Goal: Communication & Community: Share content

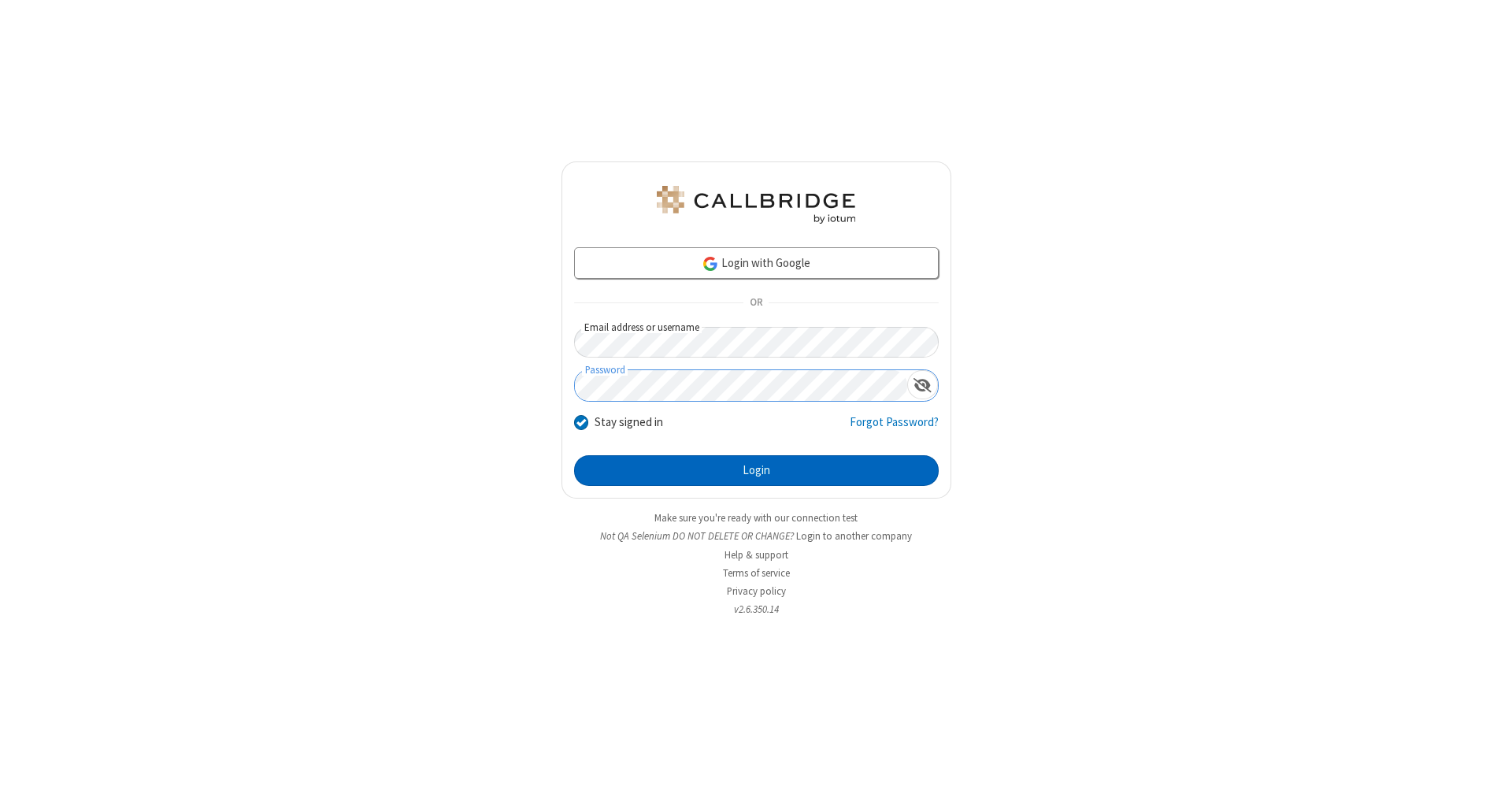
click at [756, 471] on button "Login" at bounding box center [756, 471] width 364 height 31
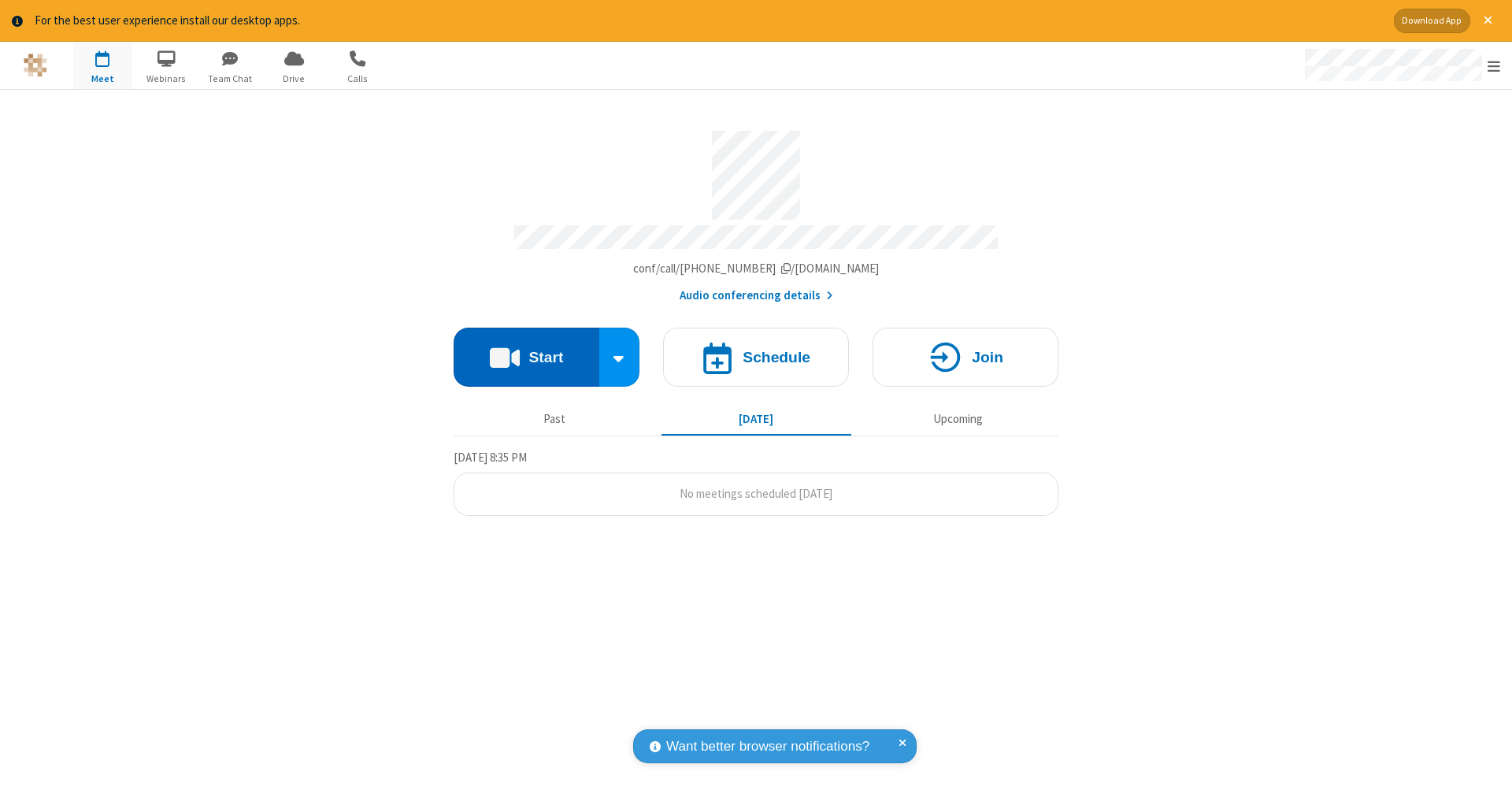
click at [526, 349] on button "Start" at bounding box center [526, 357] width 145 height 59
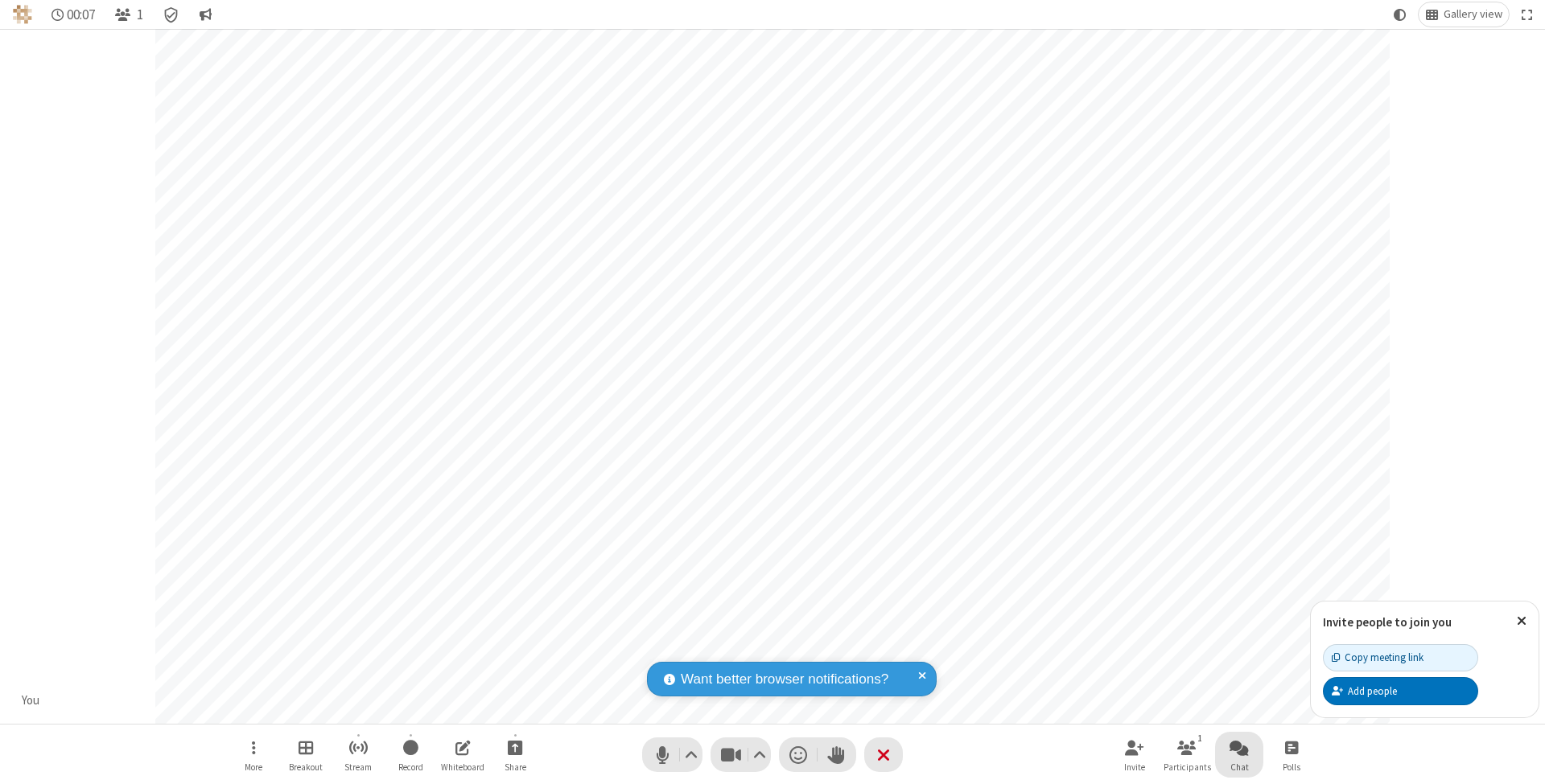
click at [1238, 747] on span "Open chat" at bounding box center [1239, 747] width 19 height 20
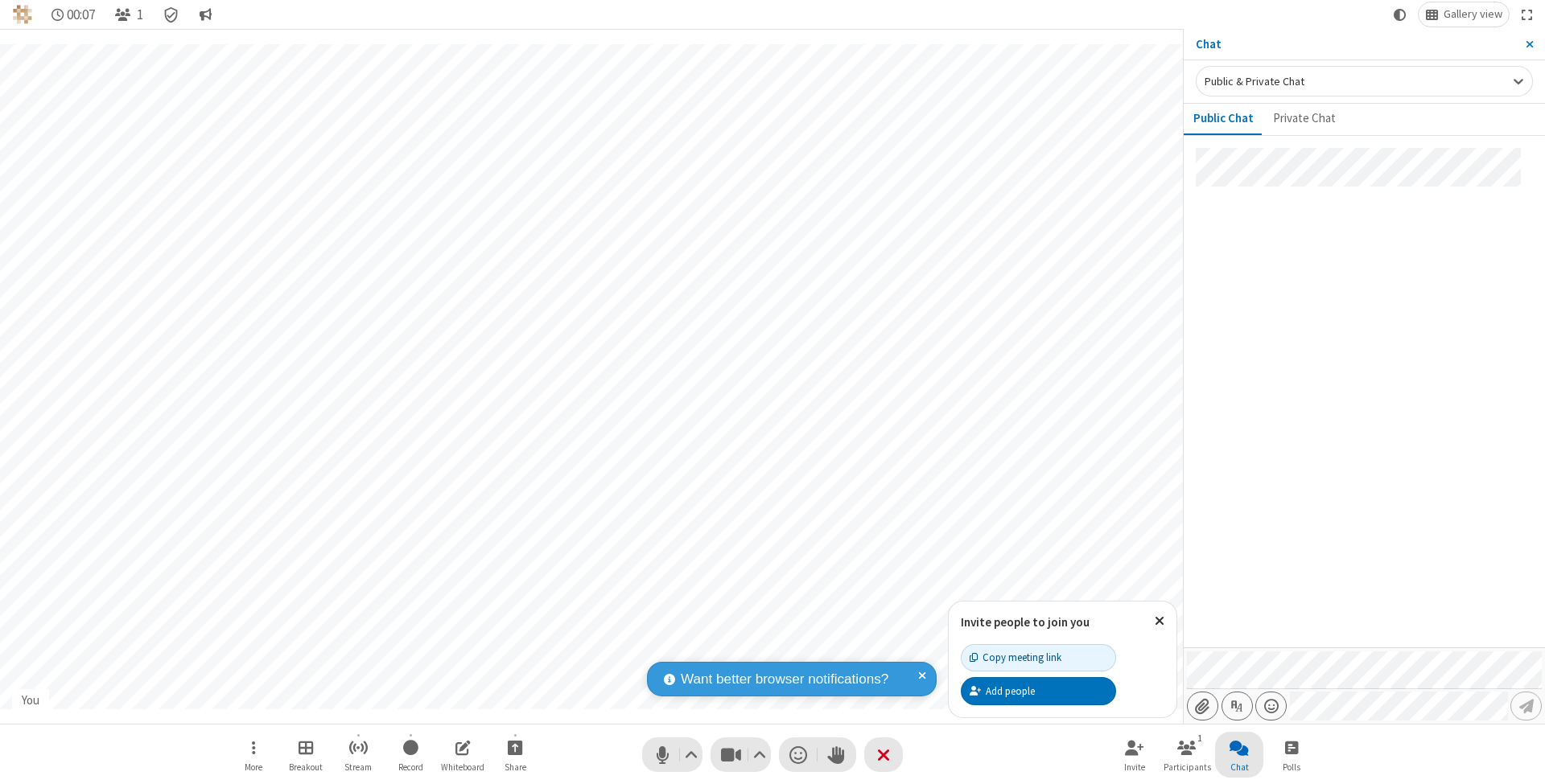
type input "C:\fakepath\doc_test.docx"
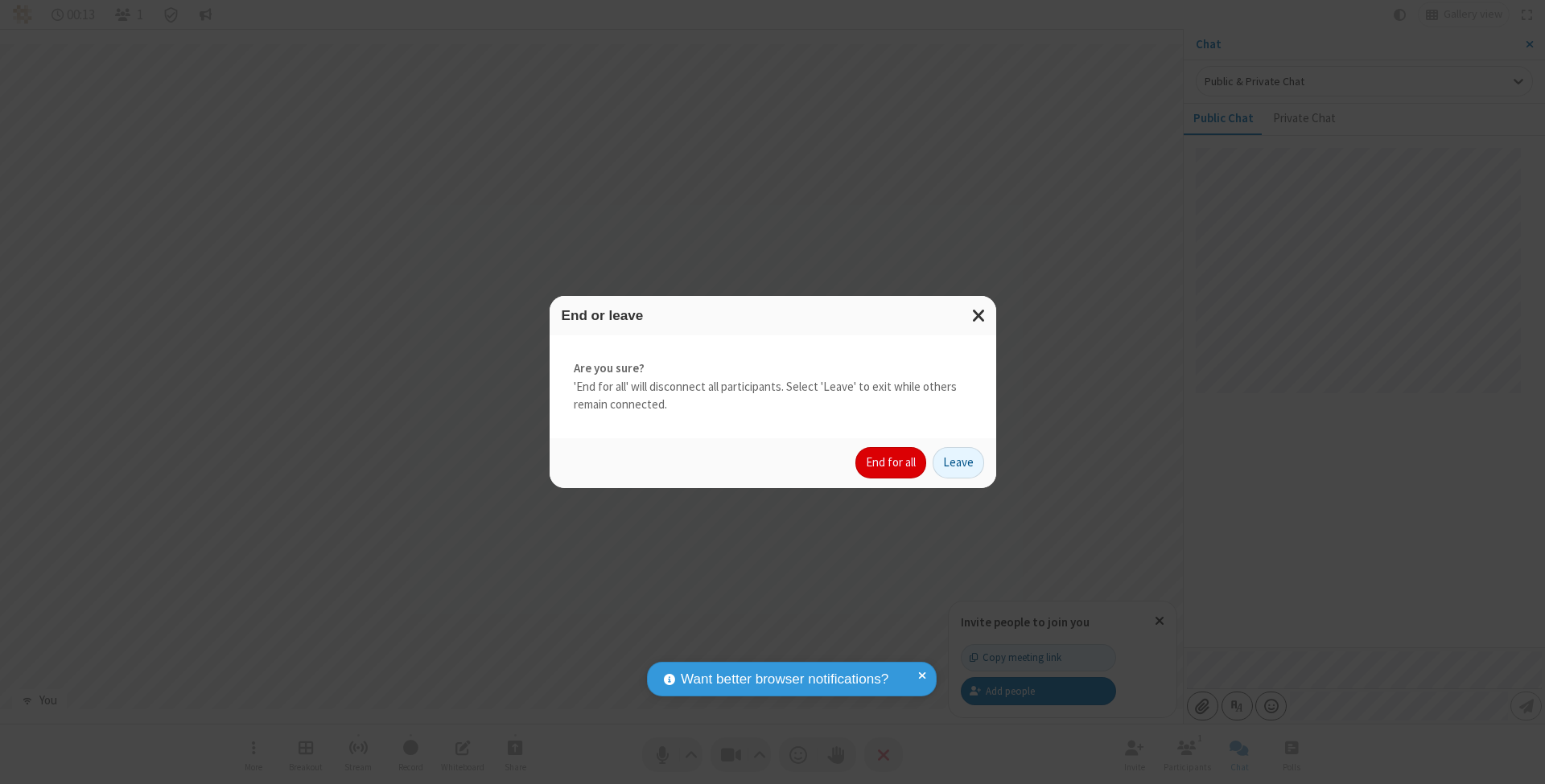
click at [891, 461] on button "End for all" at bounding box center [891, 463] width 71 height 32
